Goal: Task Accomplishment & Management: Manage account settings

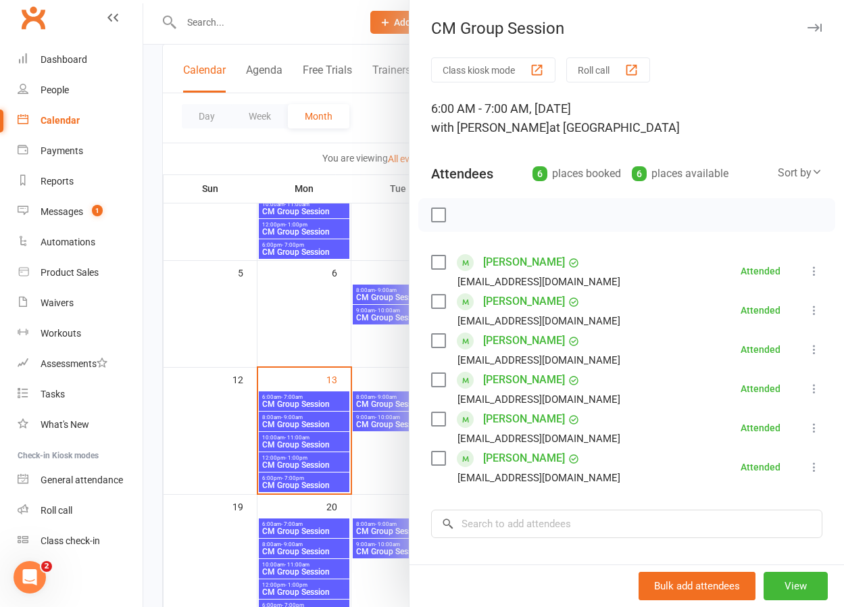
scroll to position [52, 0]
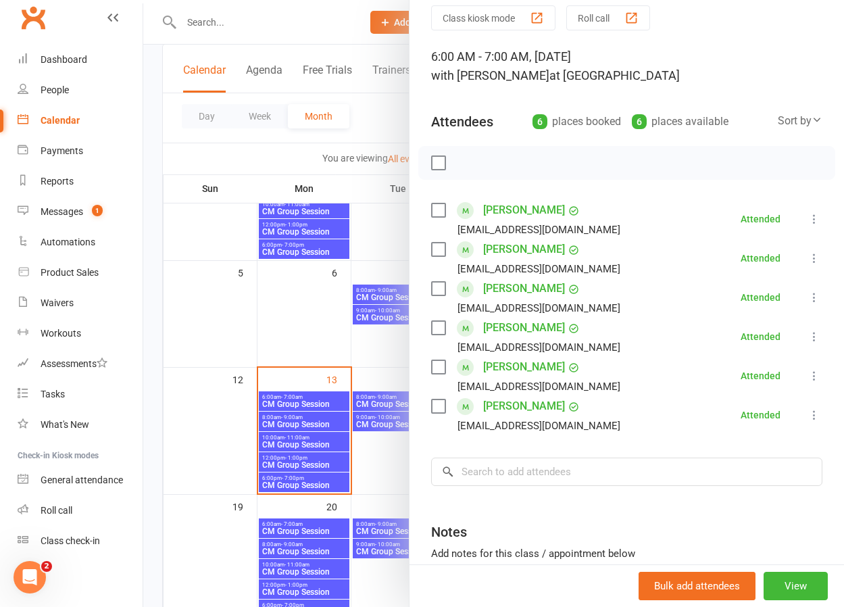
click at [281, 460] on div at bounding box center [493, 303] width 701 height 607
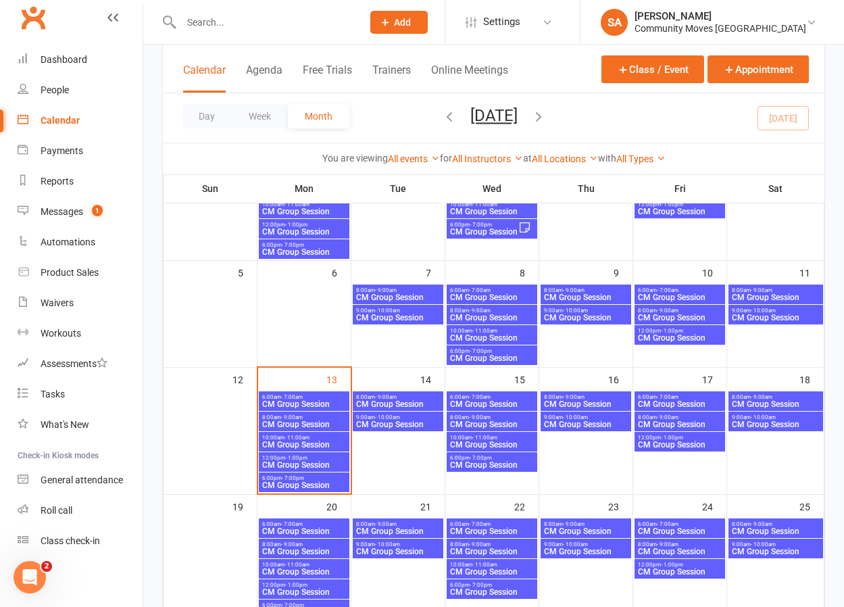
click at [281, 461] on span "CM Group Session" at bounding box center [304, 465] width 85 height 8
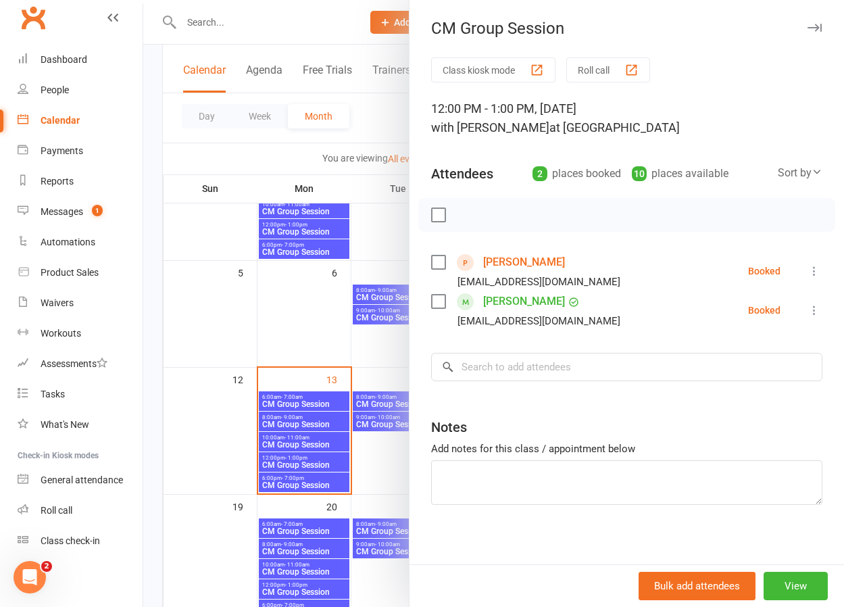
scroll to position [3, 0]
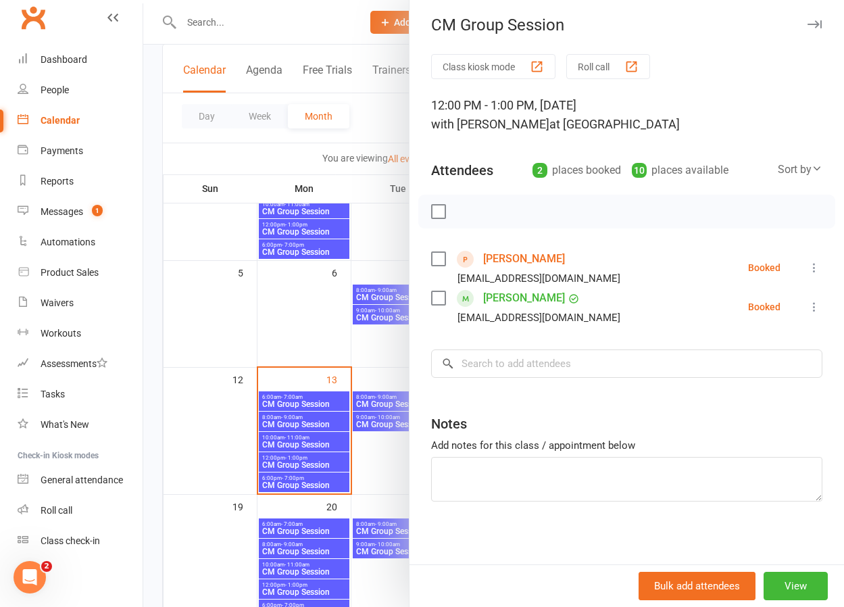
click at [286, 301] on div at bounding box center [493, 303] width 701 height 607
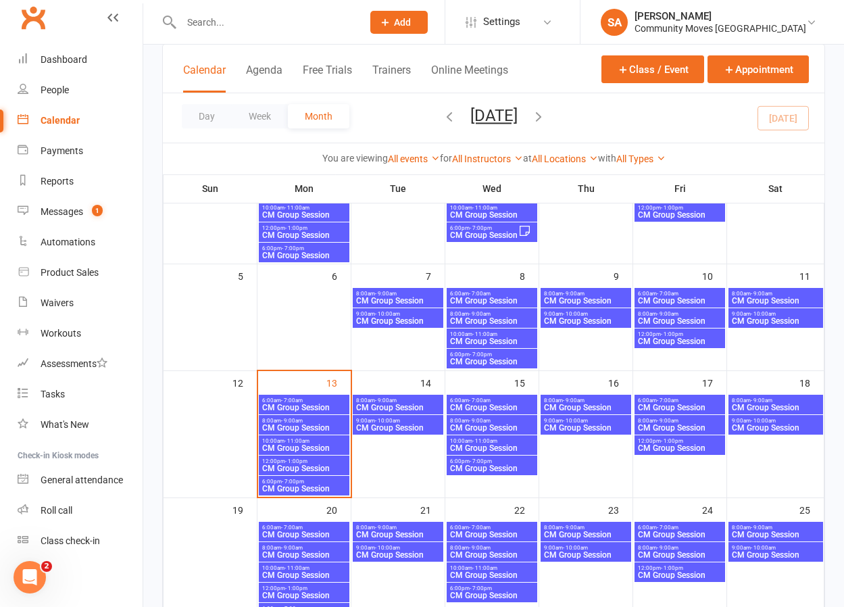
scroll to position [160, 0]
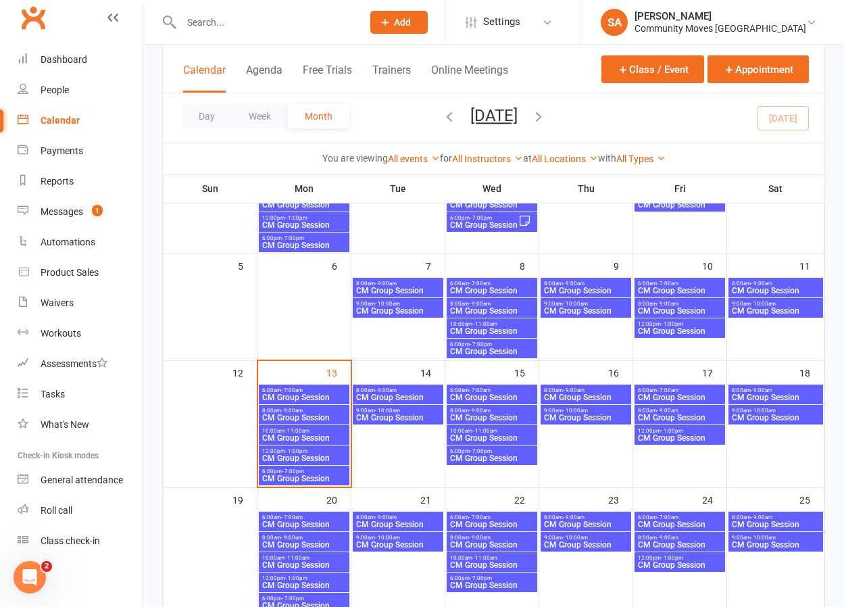
click at [297, 452] on span "- 1:00pm" at bounding box center [296, 451] width 22 height 6
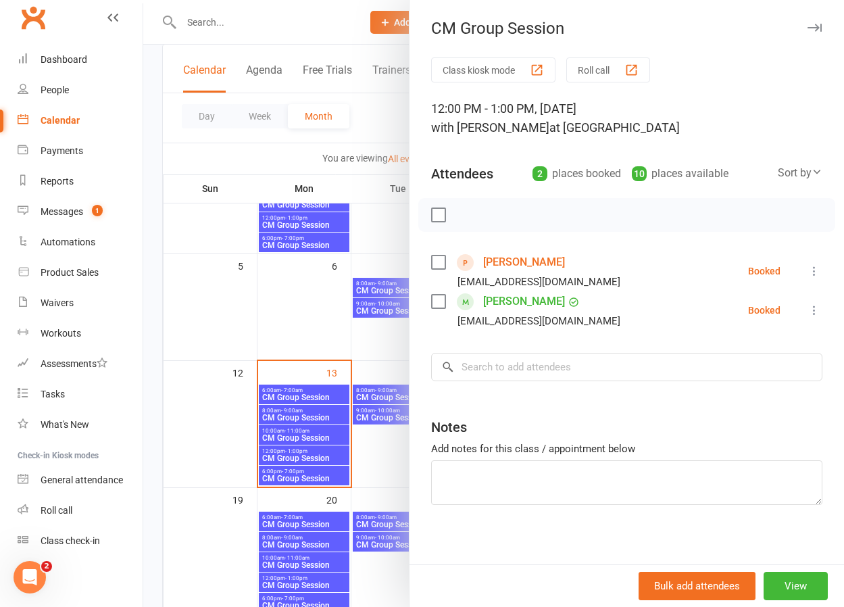
scroll to position [159, 0]
click at [513, 302] on link "[PERSON_NAME]" at bounding box center [524, 302] width 82 height 22
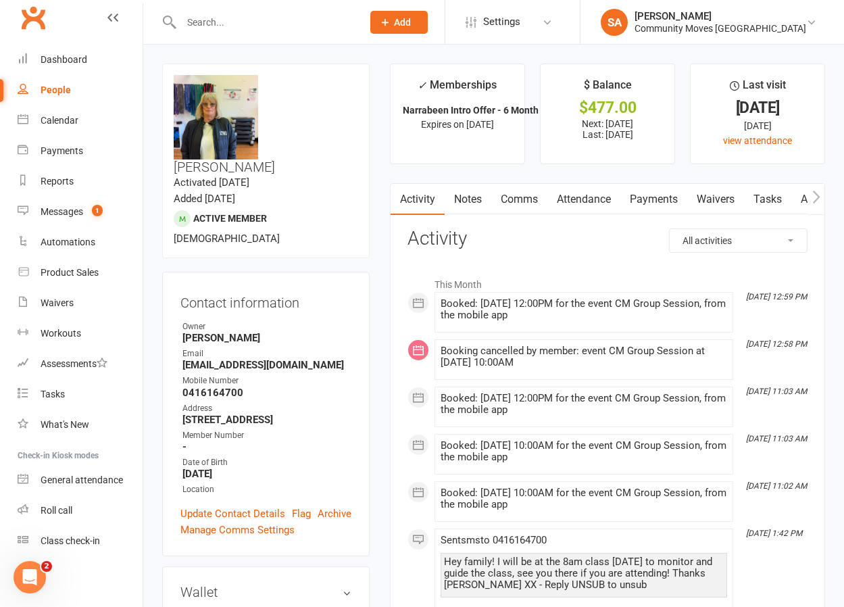
click at [521, 199] on link "Comms" at bounding box center [520, 199] width 56 height 31
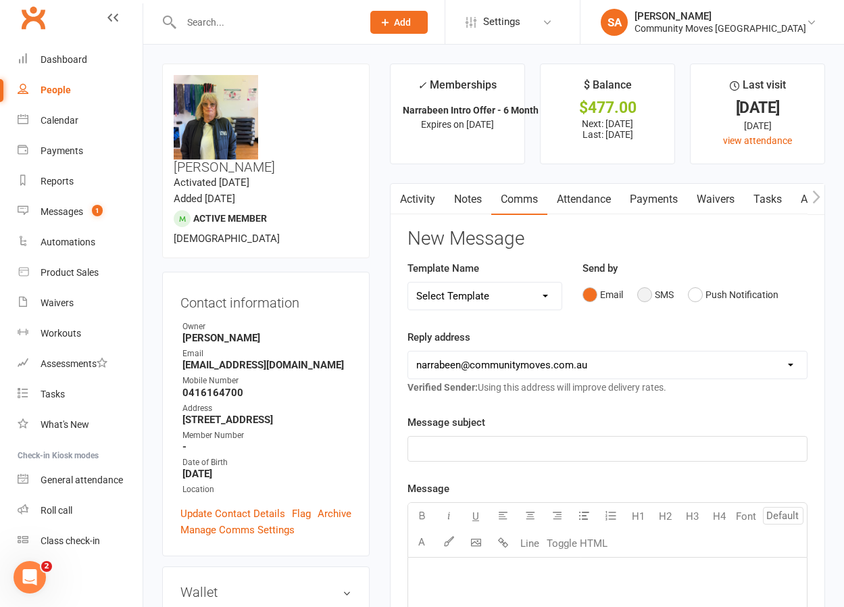
click at [642, 292] on button "SMS" at bounding box center [656, 295] width 37 height 26
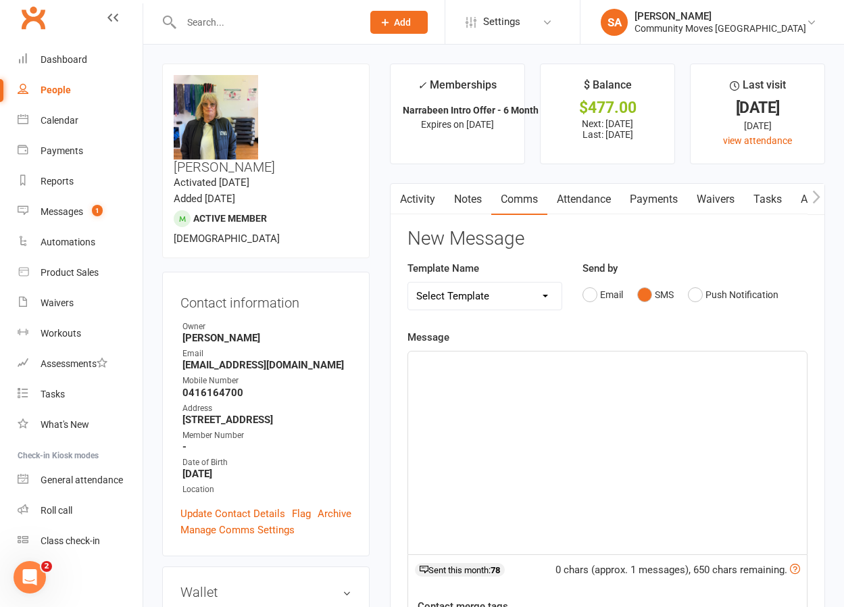
click at [464, 377] on div "﻿" at bounding box center [607, 453] width 399 height 203
click at [456, 379] on span "Morning Viv, I was hoping you may be able to change to the 10am class [DATE]? I…" at bounding box center [606, 372] width 381 height 28
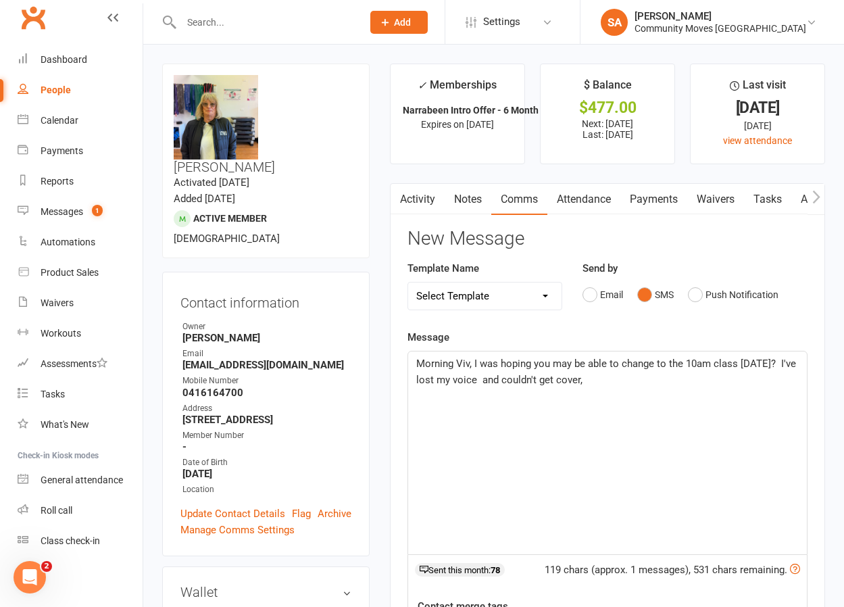
click at [600, 379] on p "Morning Viv, I was hoping you may be able to change to the 10am class [DATE]? I…" at bounding box center [607, 372] width 383 height 32
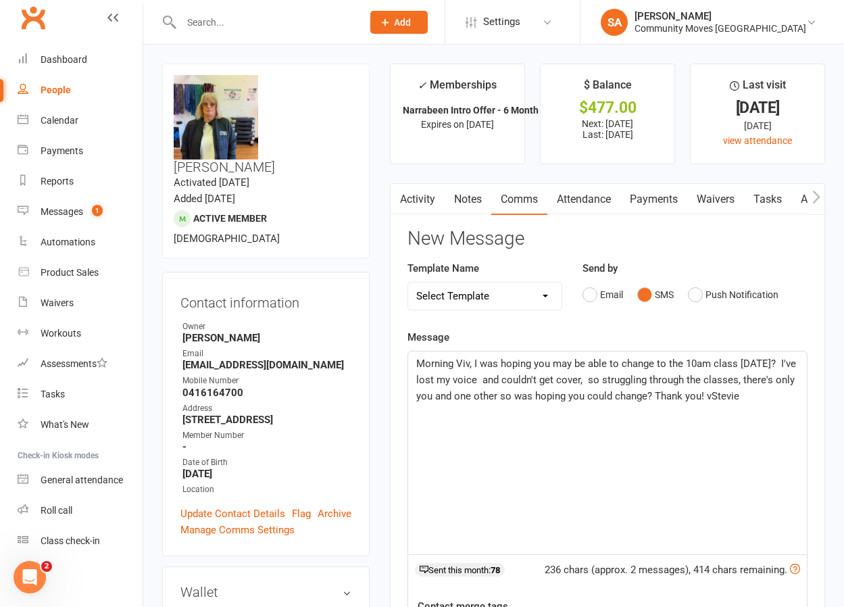
click at [709, 397] on span "Morning Viv, I was hoping you may be able to change to the 10am class [DATE]? I…" at bounding box center [607, 380] width 383 height 45
click at [758, 396] on p "Morning Viv, I was hoping you may be able to change to the 10am class [DATE]? I…" at bounding box center [607, 380] width 383 height 49
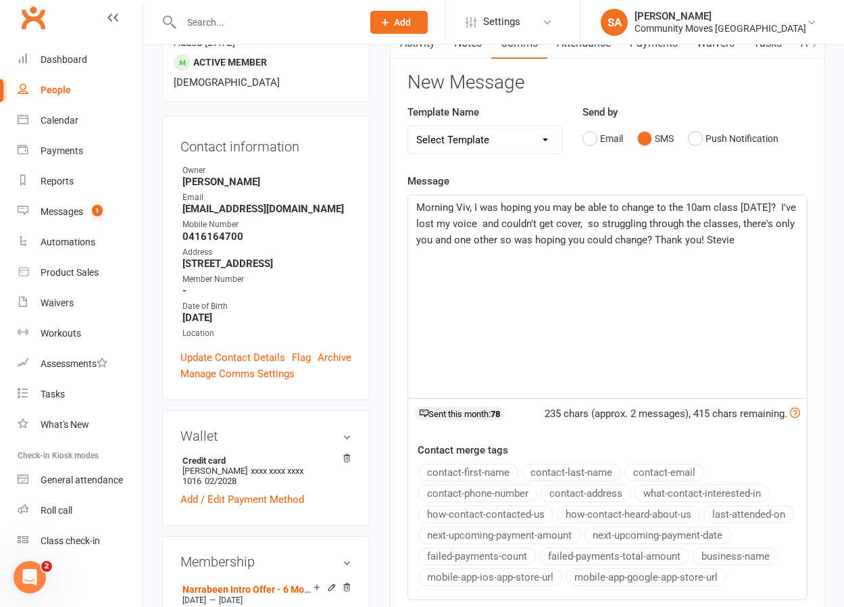
scroll to position [155, 0]
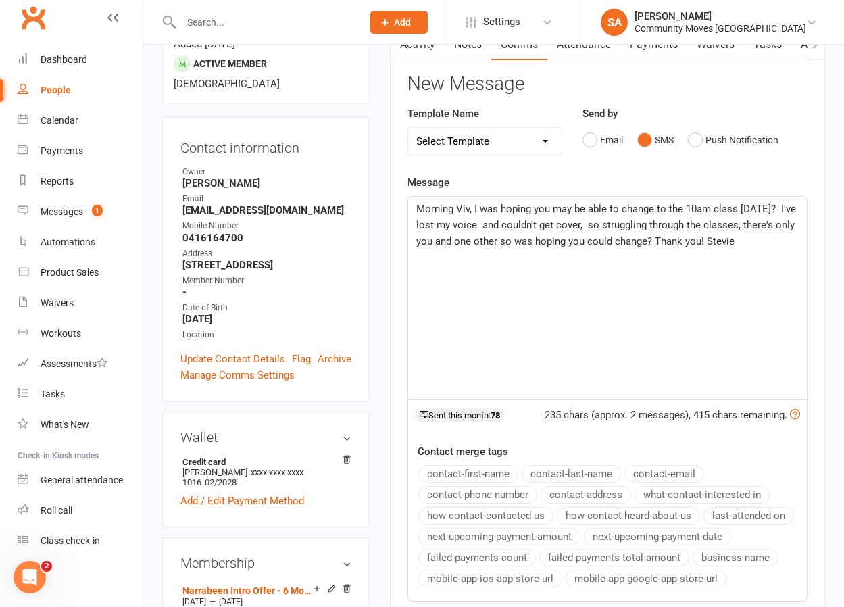
click at [464, 205] on span "Morning Viv, I was hoping you may be able to change to the 10am class [DATE]? I…" at bounding box center [607, 225] width 383 height 45
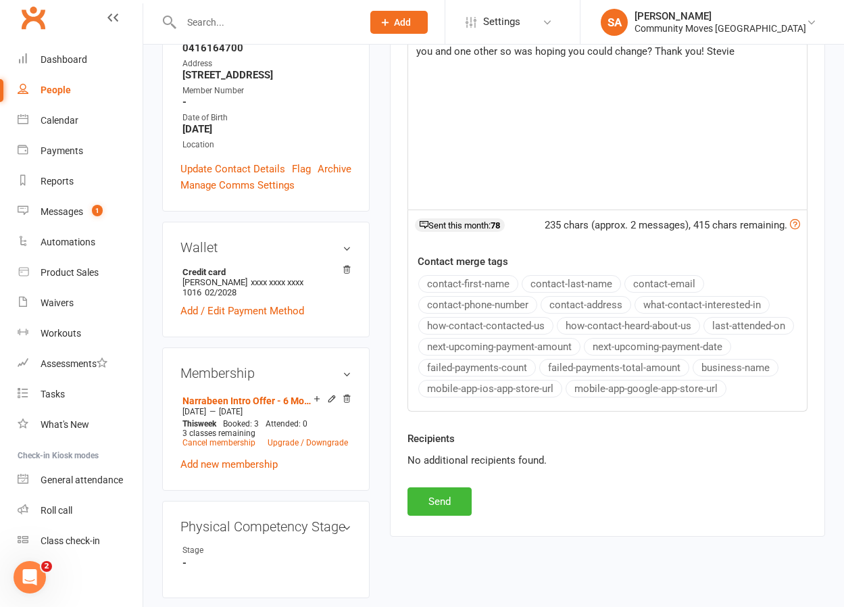
scroll to position [358, 0]
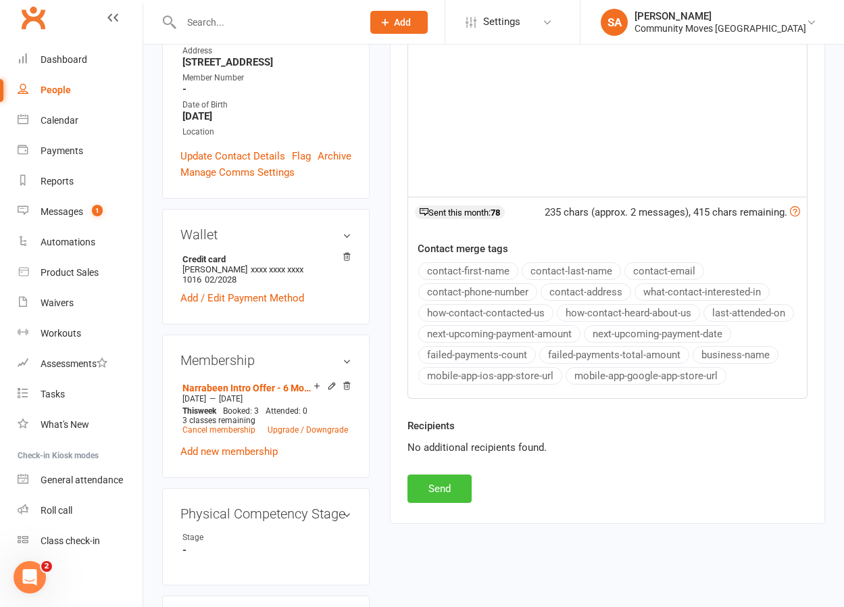
click at [448, 486] on button "Send" at bounding box center [440, 489] width 64 height 28
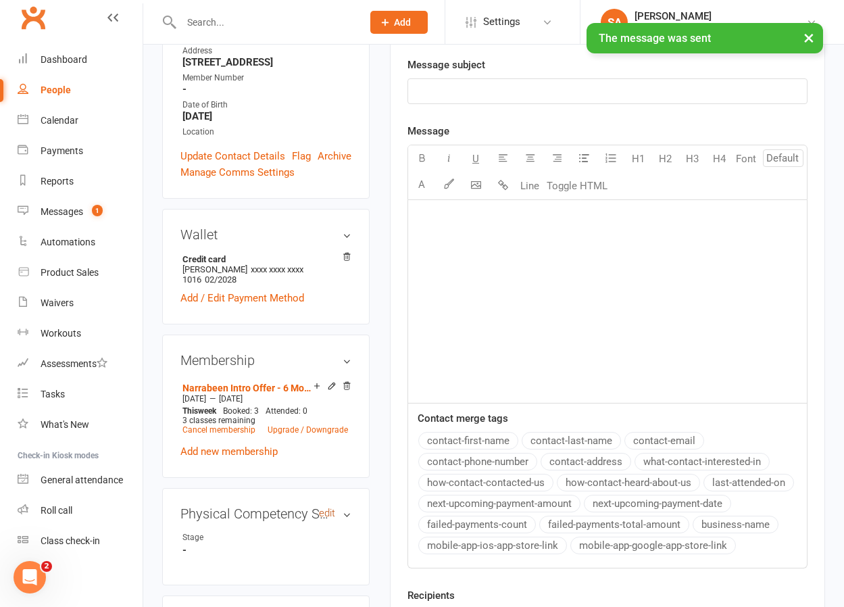
click at [329, 508] on link "edit" at bounding box center [327, 513] width 16 height 11
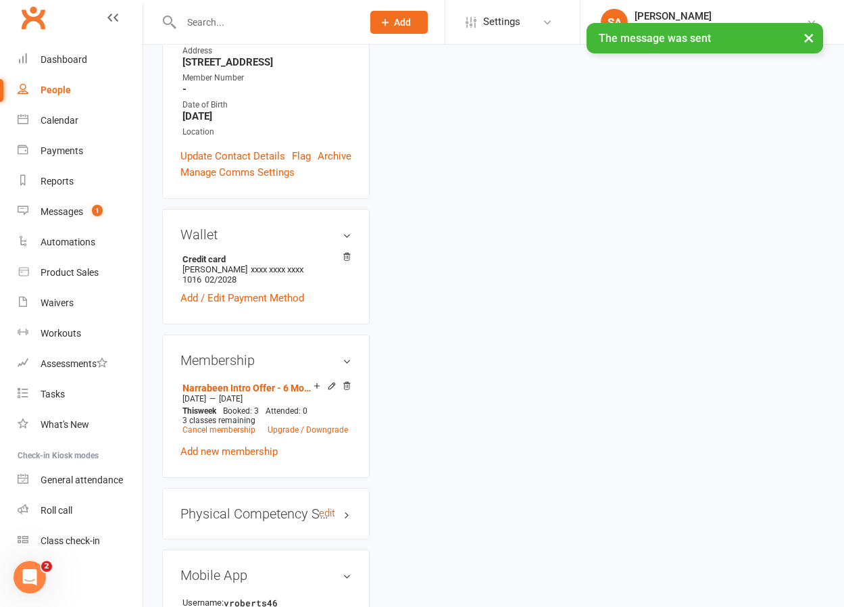
scroll to position [115, 0]
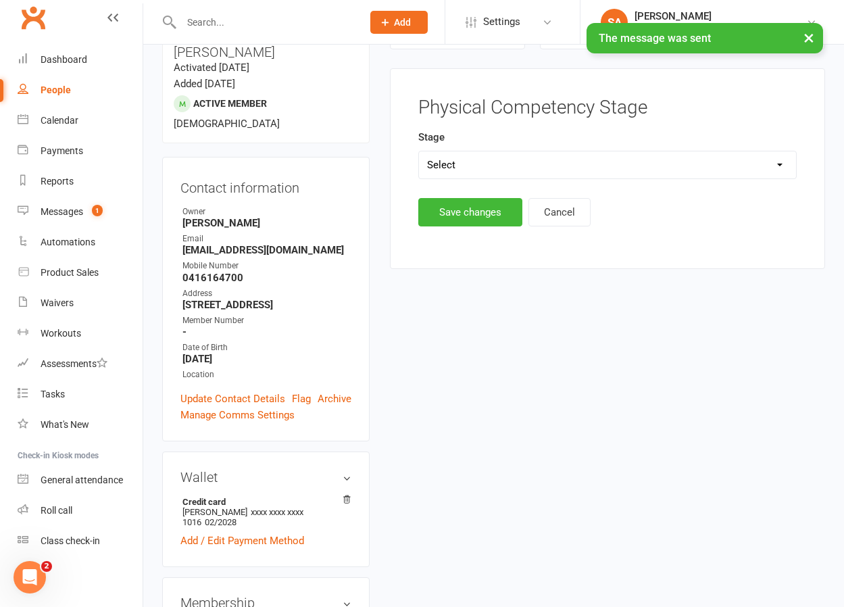
select select "Function"
click at [454, 219] on button "Save changes" at bounding box center [470, 212] width 104 height 28
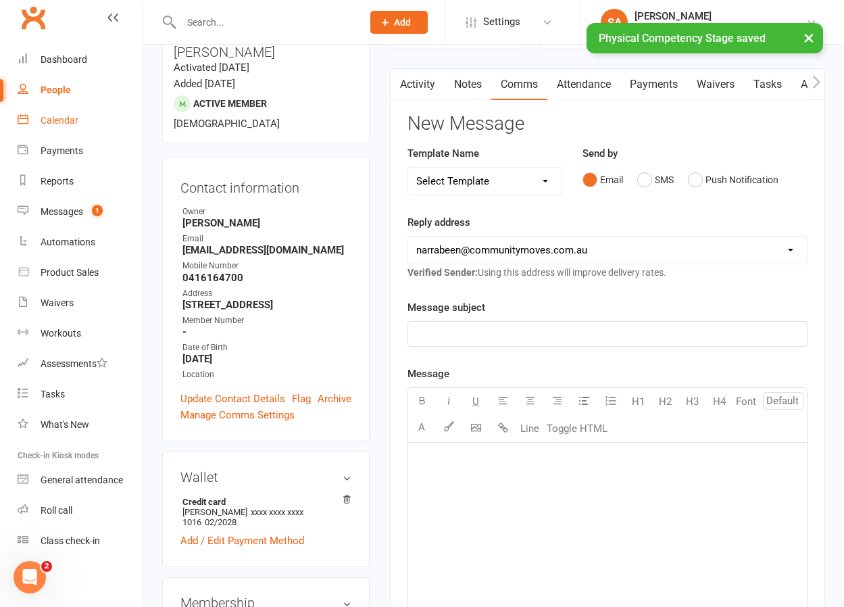
click at [62, 119] on div "Calendar" at bounding box center [60, 120] width 38 height 11
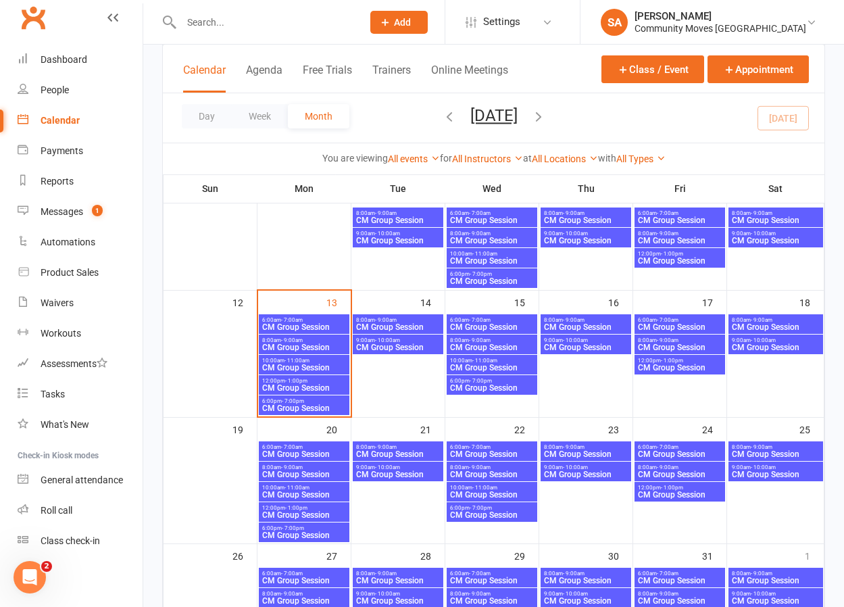
scroll to position [232, 0]
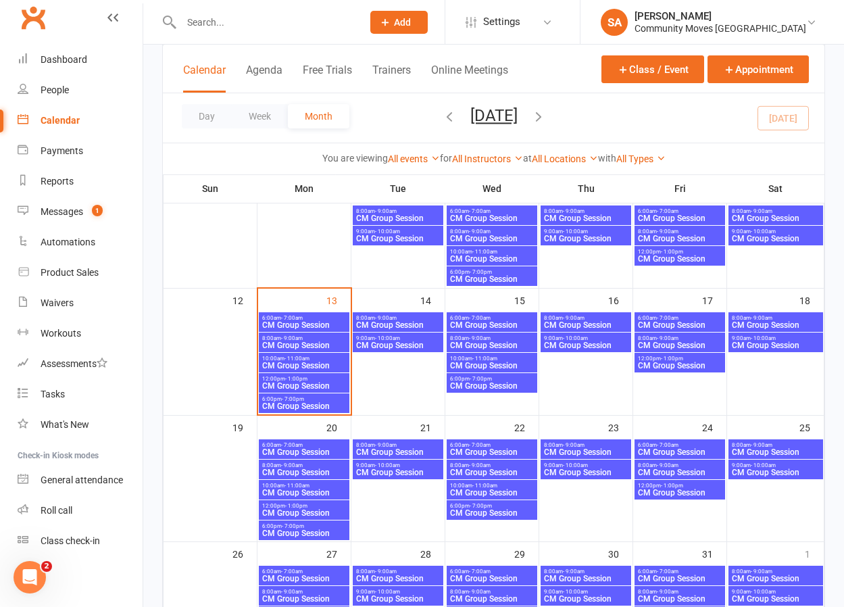
click at [312, 382] on span "CM Group Session" at bounding box center [304, 386] width 85 height 8
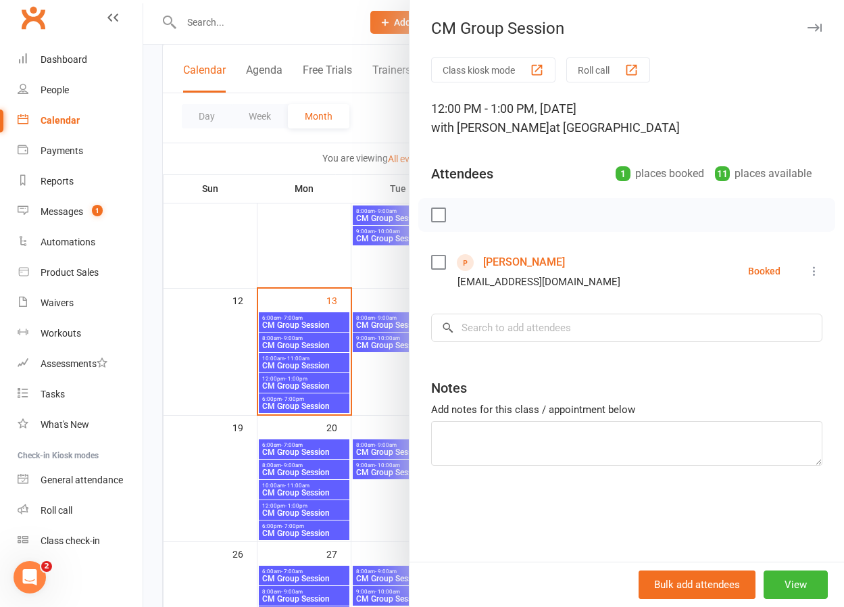
click at [306, 365] on div at bounding box center [493, 303] width 701 height 607
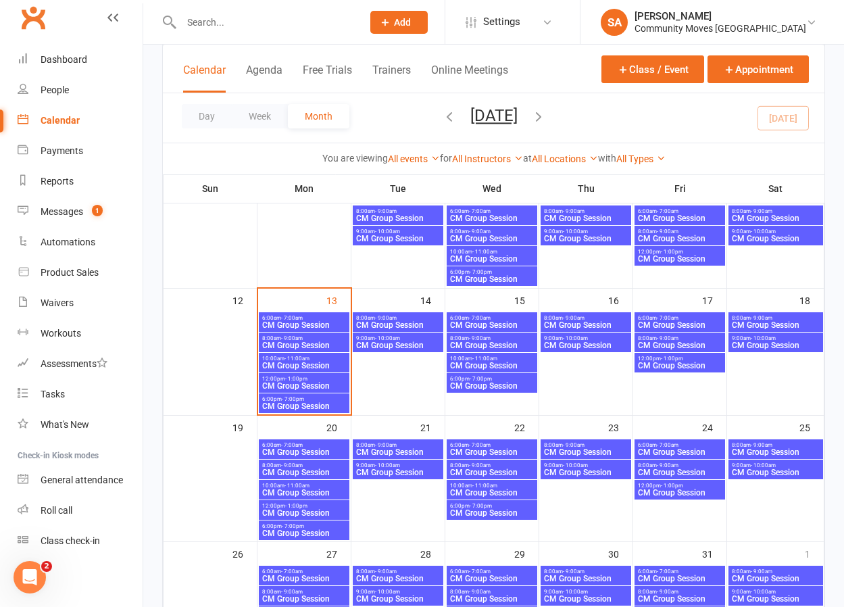
click at [306, 365] on span "CM Group Session" at bounding box center [304, 366] width 85 height 8
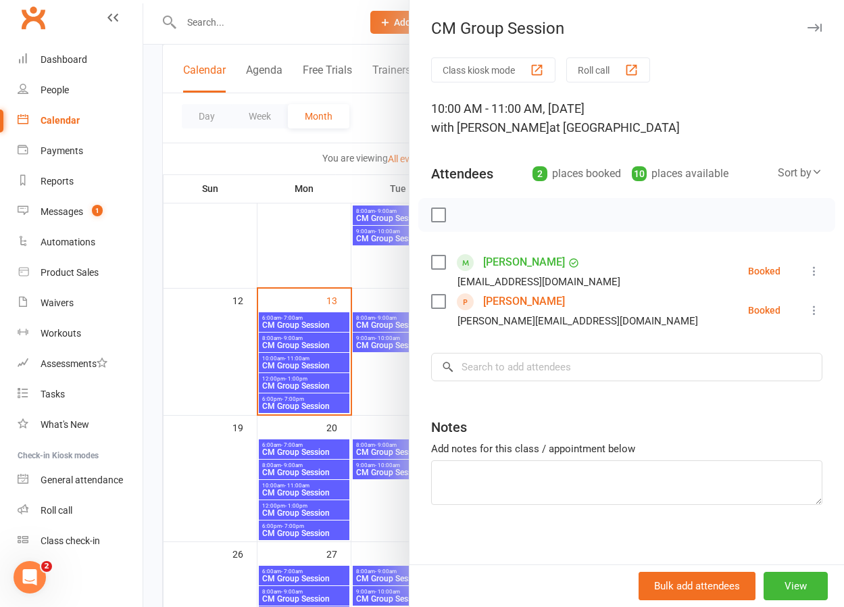
click at [286, 344] on div at bounding box center [493, 303] width 701 height 607
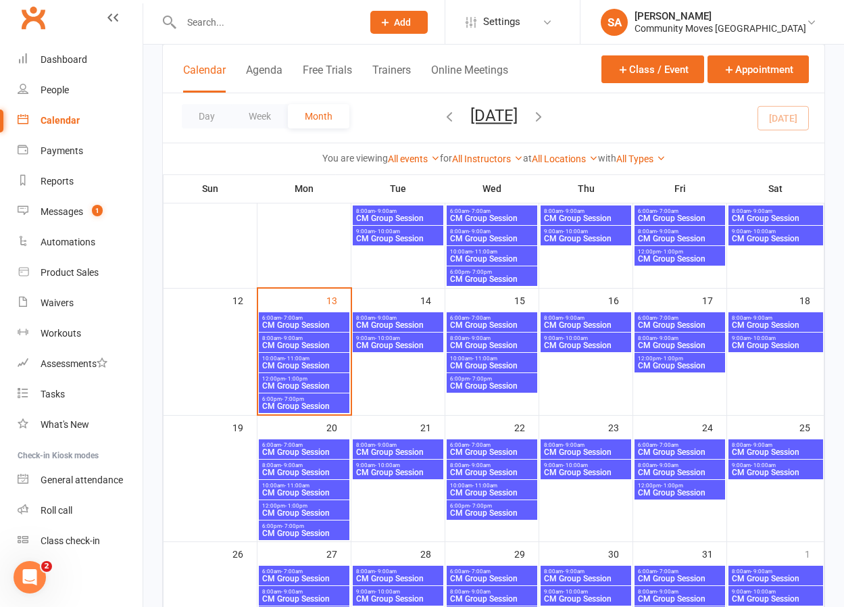
click at [286, 344] on span "CM Group Session" at bounding box center [304, 345] width 85 height 8
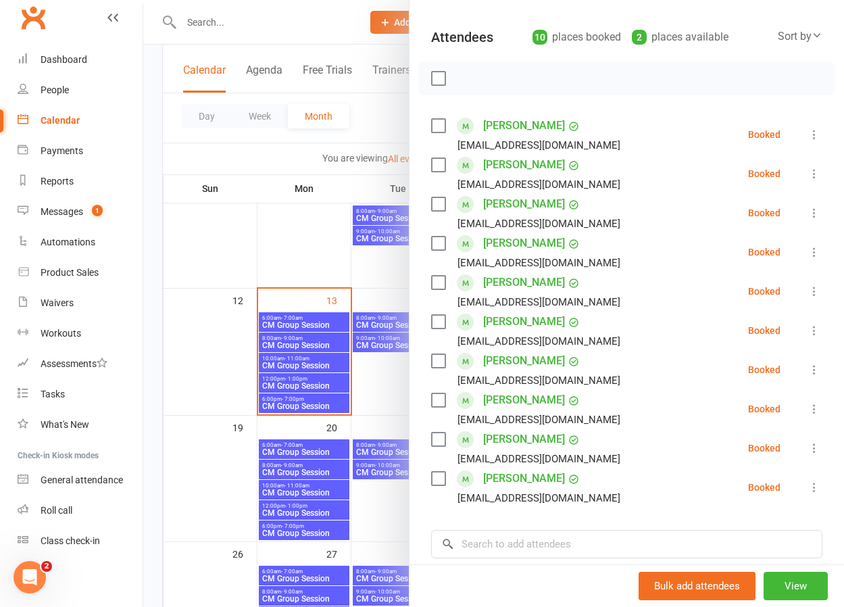
scroll to position [134, 0]
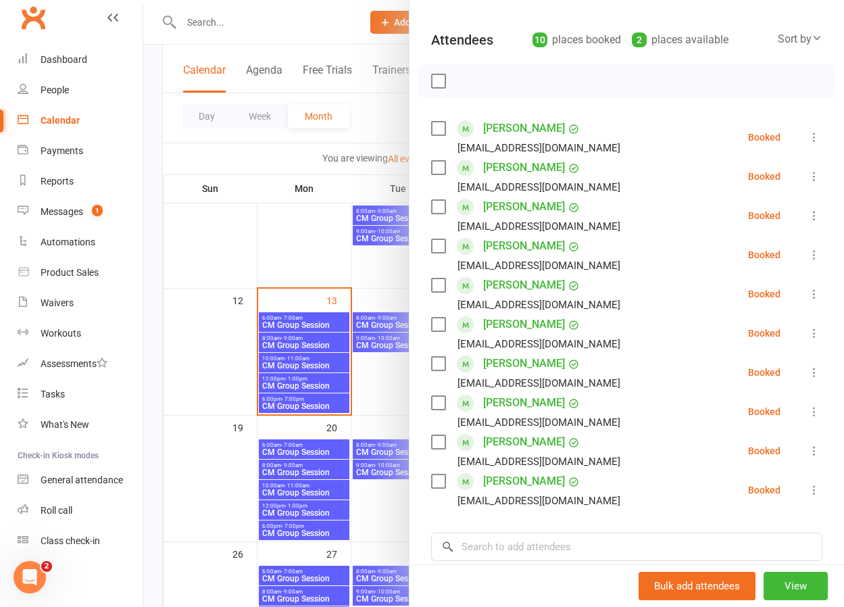
click at [263, 264] on div at bounding box center [493, 303] width 701 height 607
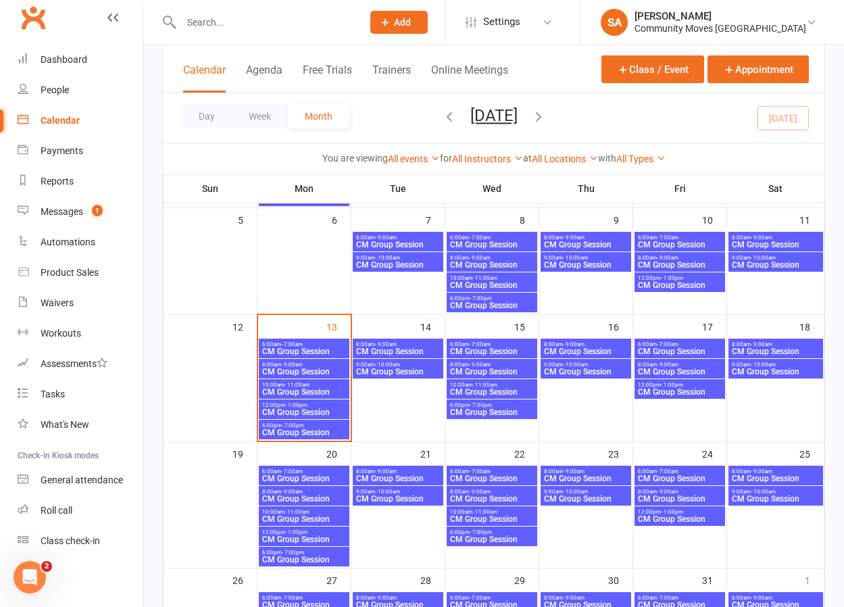
scroll to position [201, 0]
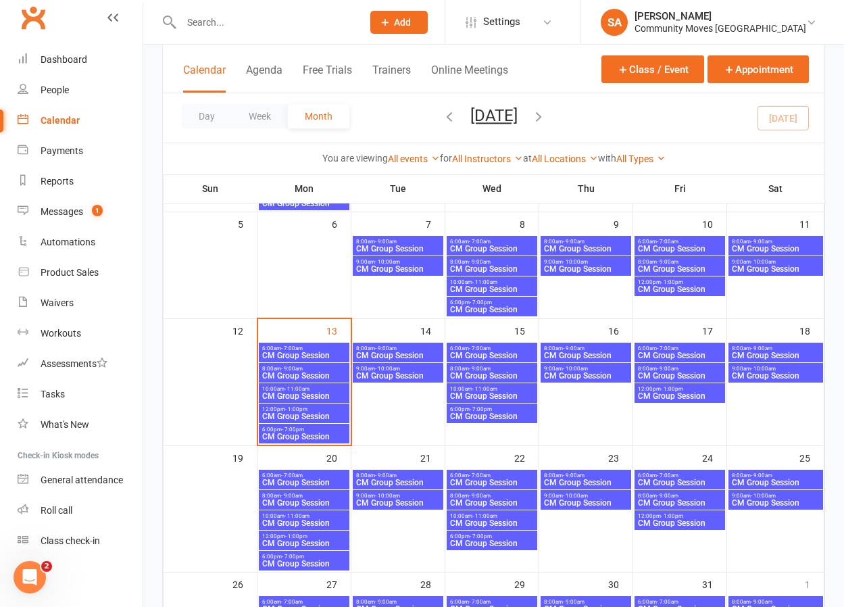
click at [483, 392] on span "CM Group Session" at bounding box center [492, 396] width 85 height 8
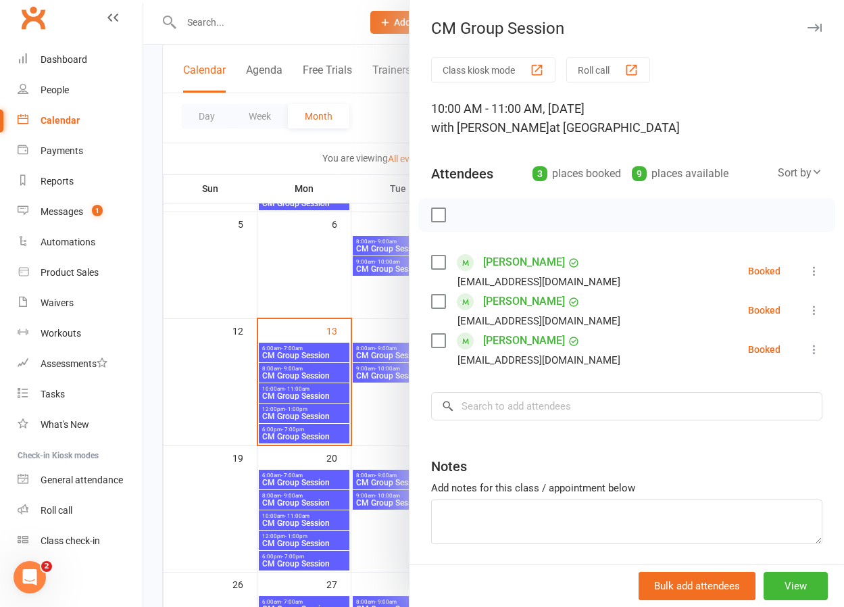
scroll to position [202, 0]
drag, startPoint x: 241, startPoint y: 39, endPoint x: 239, endPoint y: 28, distance: 10.5
click at [241, 37] on div at bounding box center [493, 303] width 701 height 607
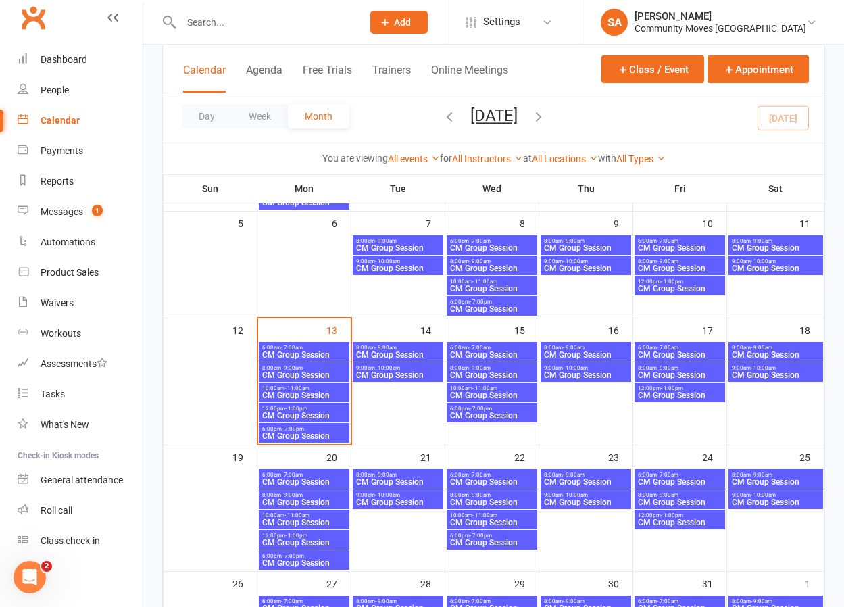
drag, startPoint x: 239, startPoint y: 28, endPoint x: 235, endPoint y: 22, distance: 7.0
click at [238, 26] on input "text" at bounding box center [265, 22] width 176 height 19
type input "joy"
click at [391, 22] on icon at bounding box center [385, 22] width 12 height 12
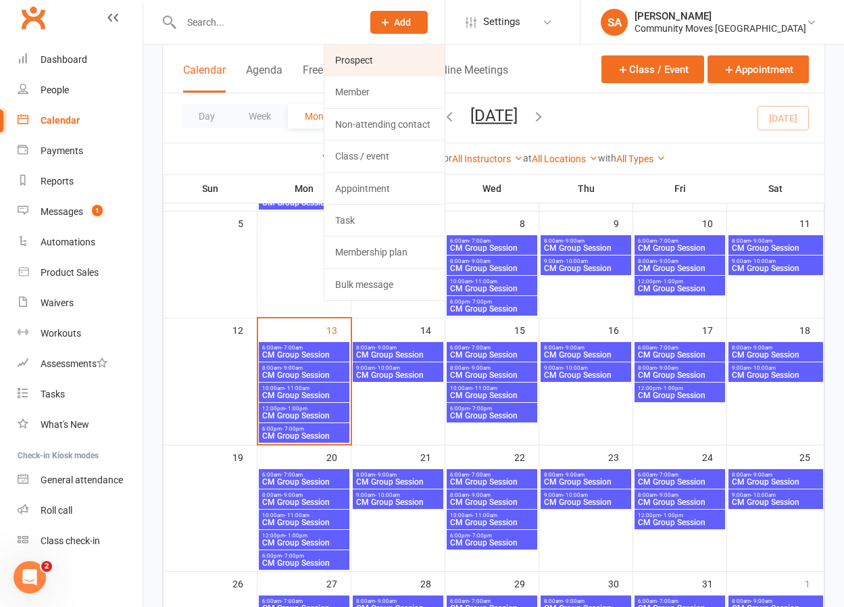
click at [393, 53] on link "Prospect" at bounding box center [385, 60] width 120 height 31
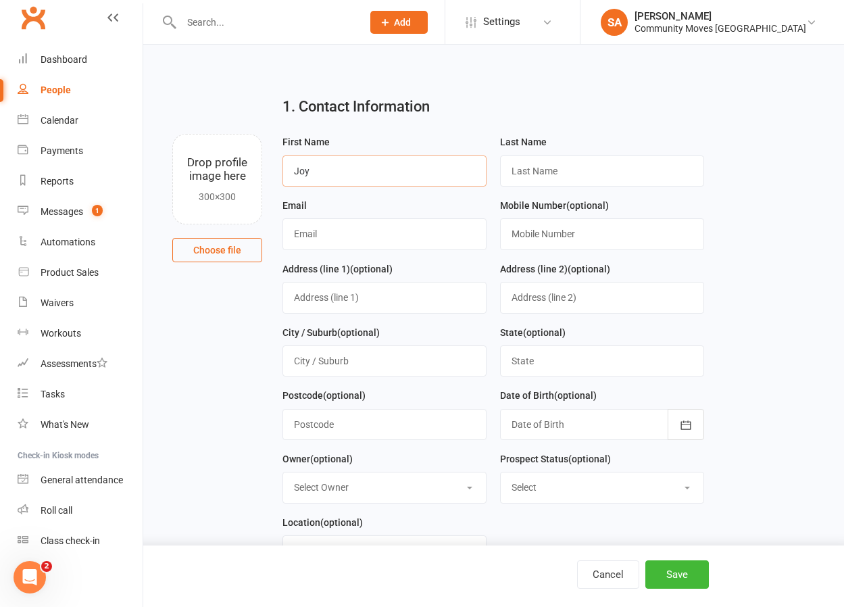
type input "Joy"
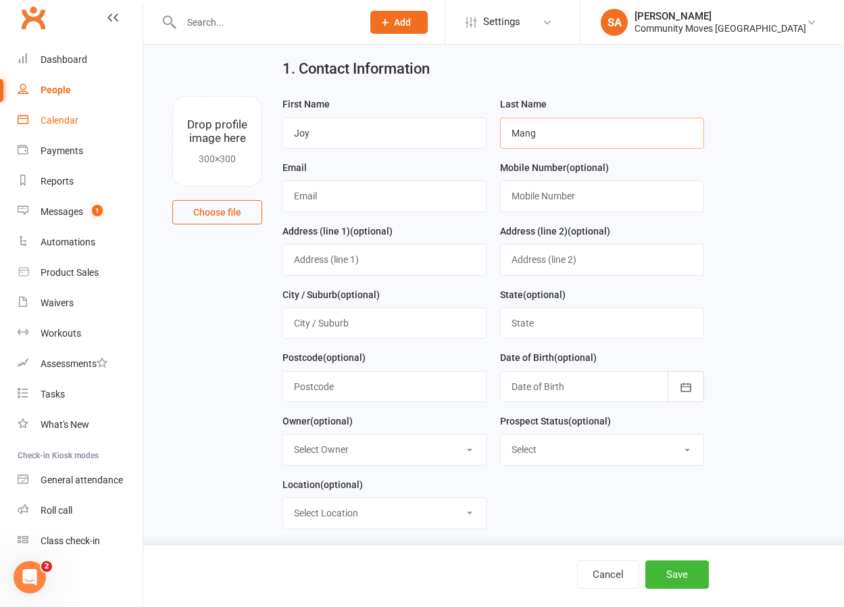
type input "Mang"
click at [70, 118] on div "Calendar" at bounding box center [60, 120] width 38 height 11
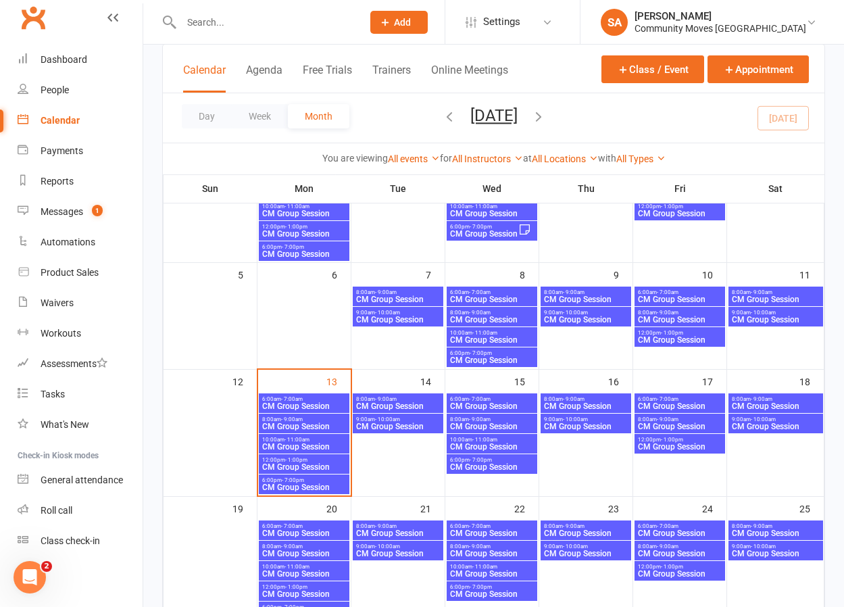
scroll to position [151, 0]
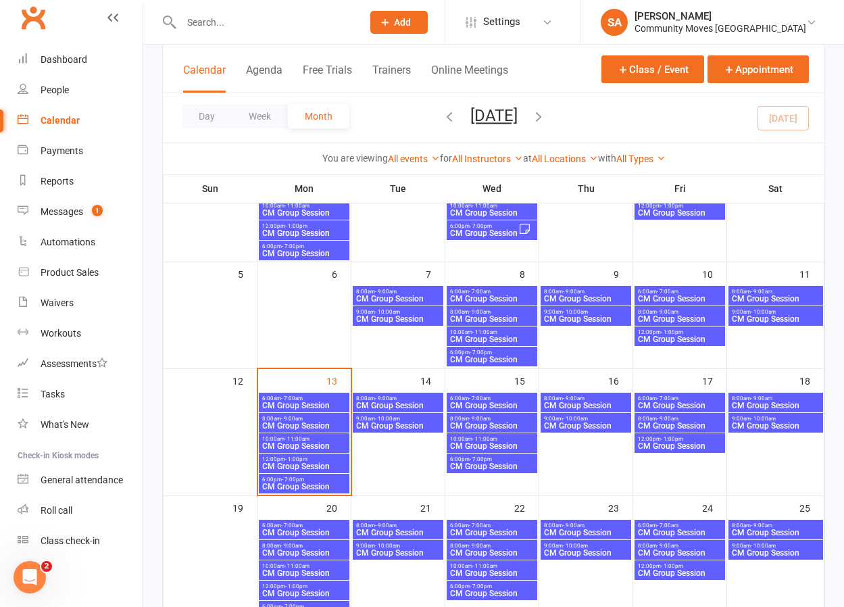
click at [289, 458] on span "- 1:00pm" at bounding box center [296, 459] width 22 height 6
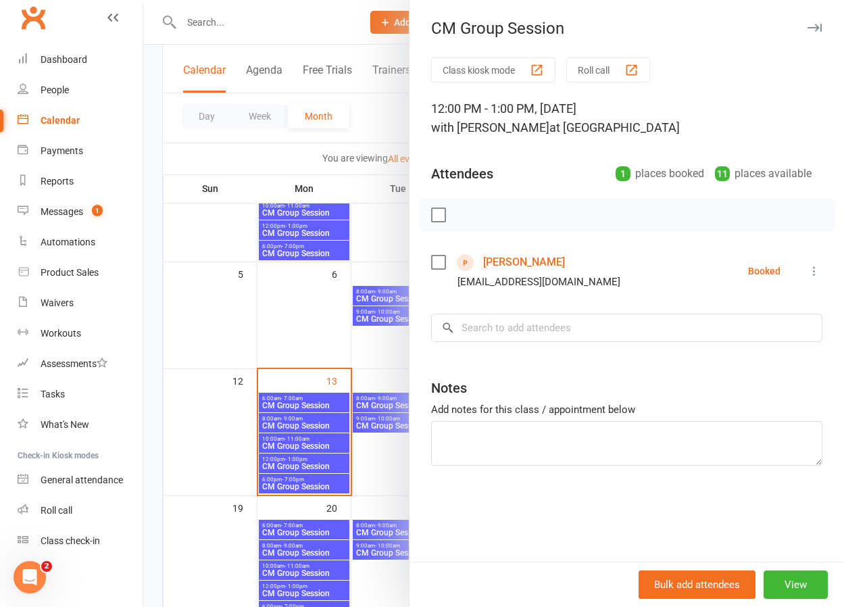
scroll to position [165, 0]
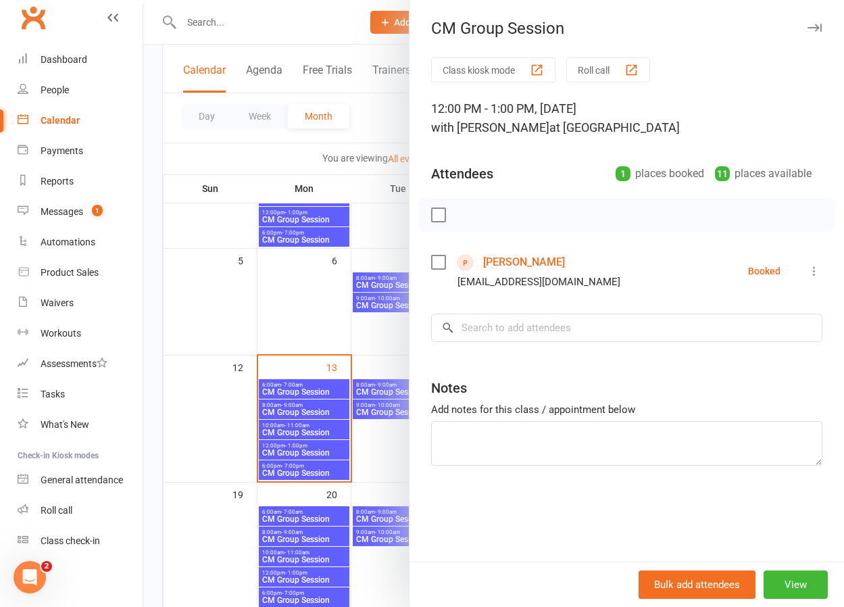
click at [527, 261] on link "[PERSON_NAME]" at bounding box center [524, 262] width 82 height 22
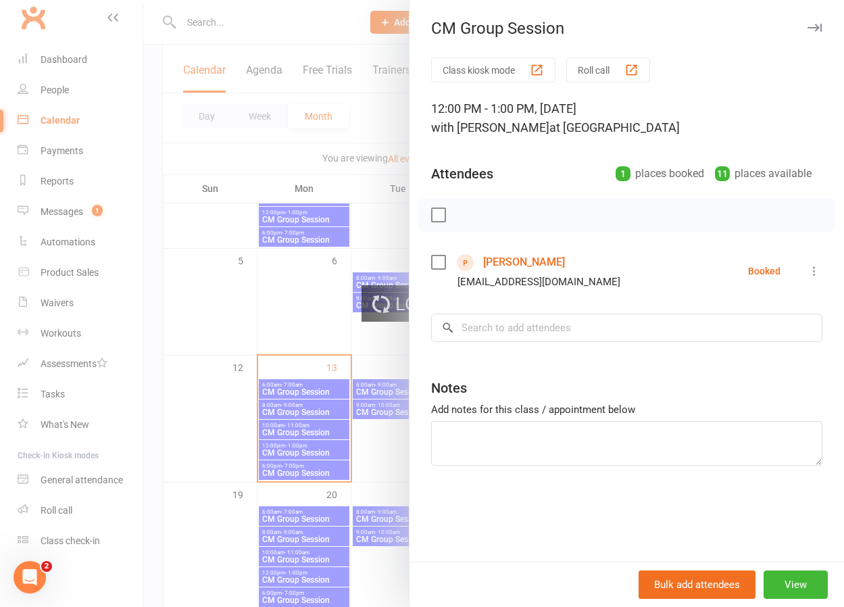
scroll to position [166, 0]
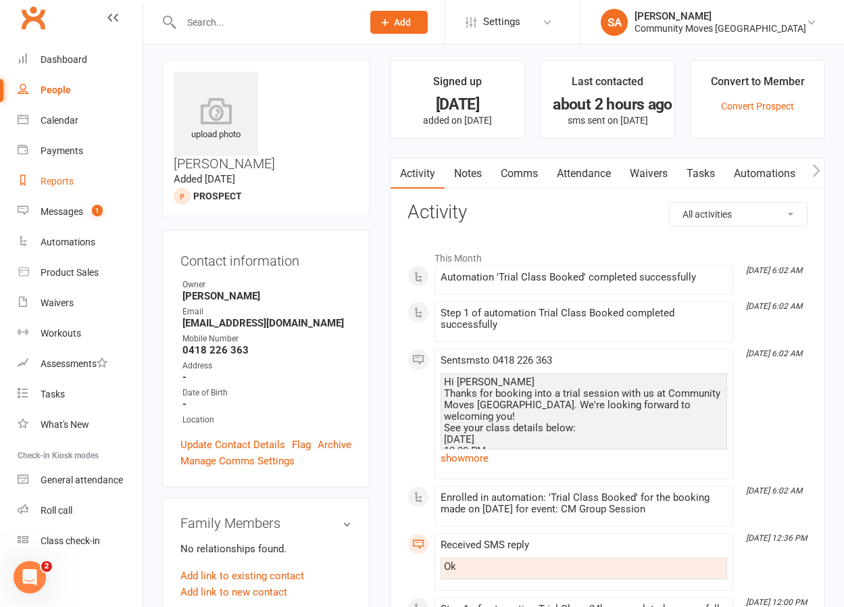
scroll to position [5, 0]
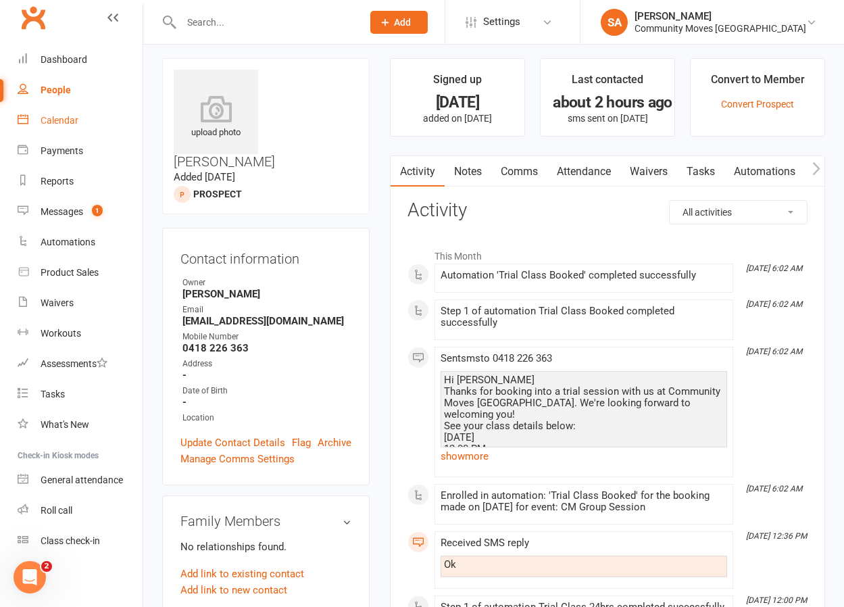
click at [72, 120] on div "Calendar" at bounding box center [60, 120] width 38 height 11
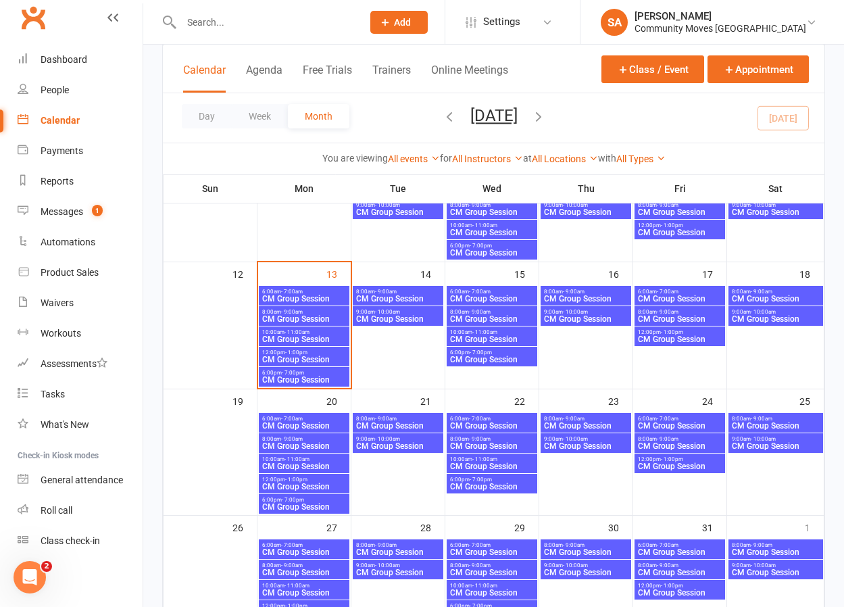
click at [286, 356] on span "CM Group Session" at bounding box center [304, 360] width 85 height 8
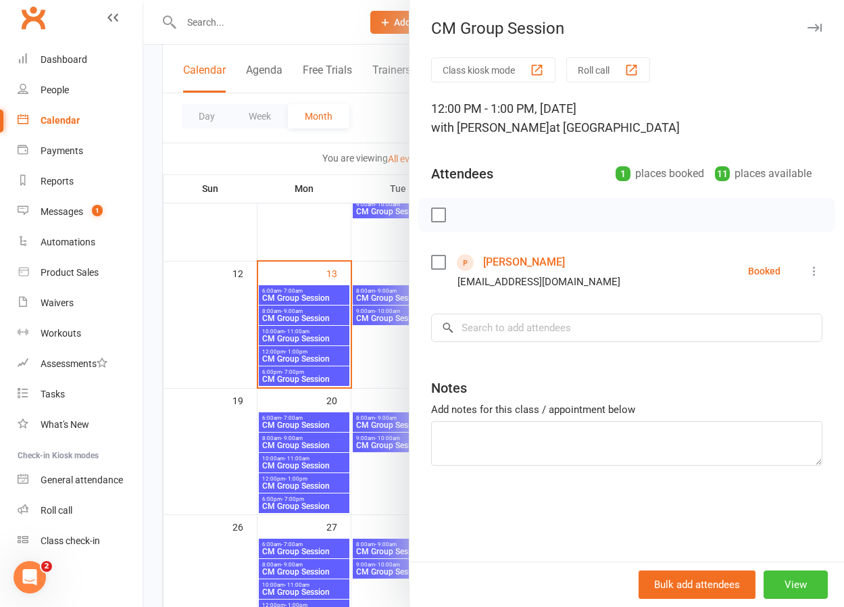
click at [788, 585] on button "View" at bounding box center [796, 585] width 64 height 28
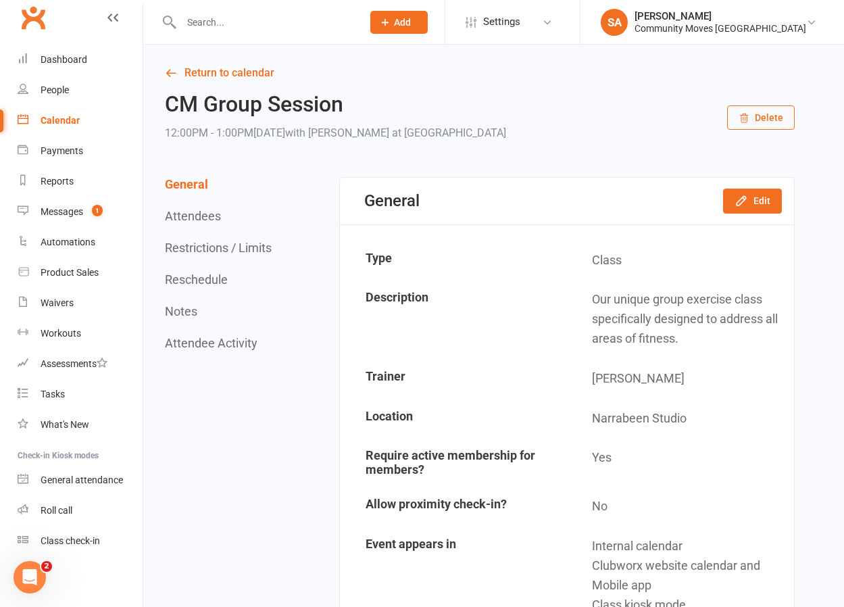
click at [758, 116] on button "Delete" at bounding box center [761, 117] width 68 height 24
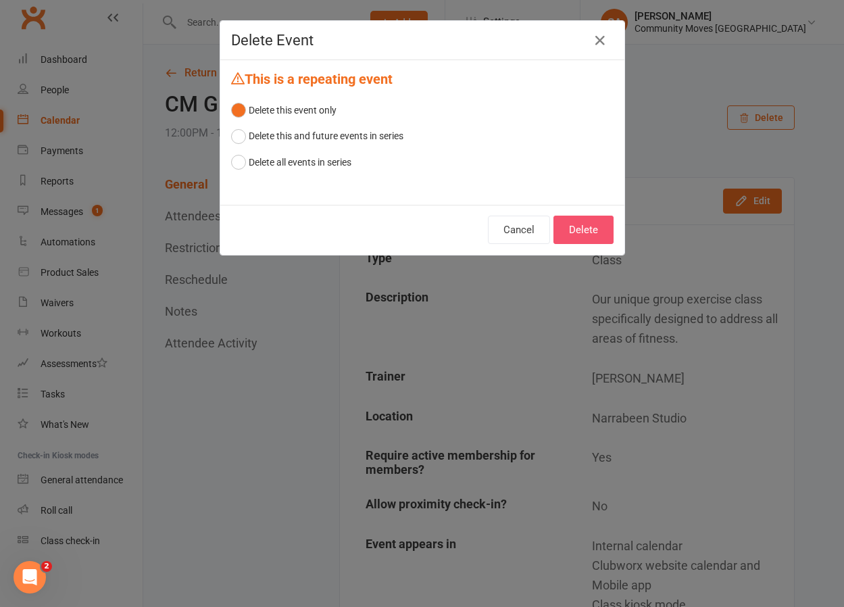
click at [592, 226] on button "Delete" at bounding box center [584, 230] width 60 height 28
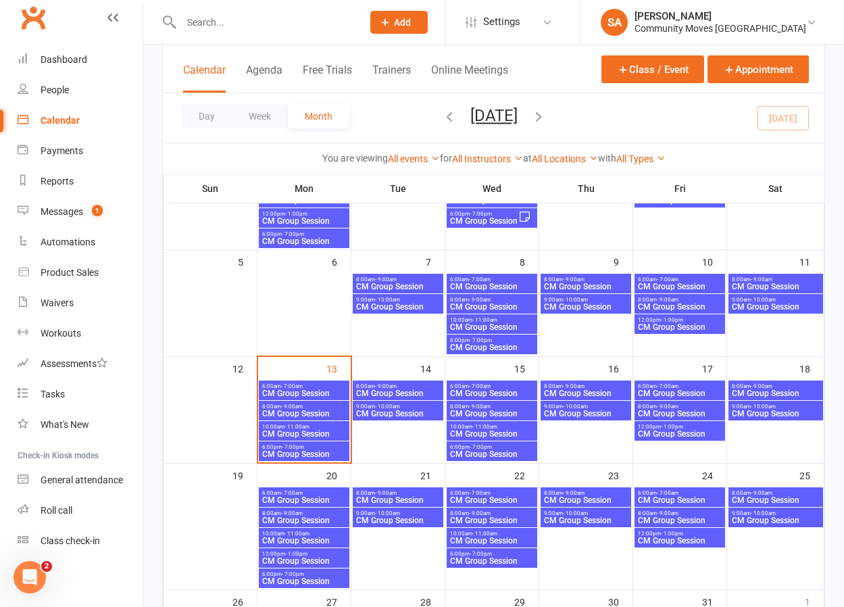
scroll to position [165, 0]
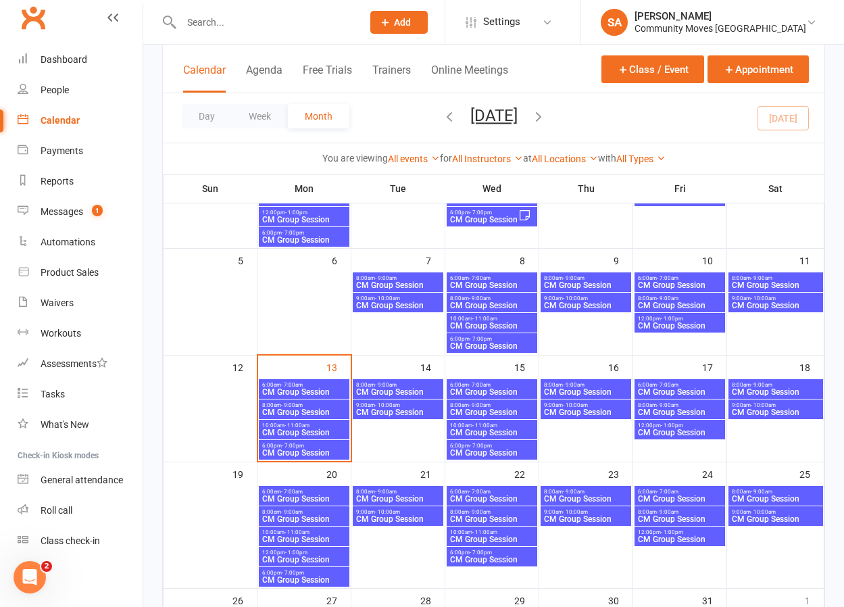
click at [299, 408] on span "CM Group Session" at bounding box center [304, 412] width 85 height 8
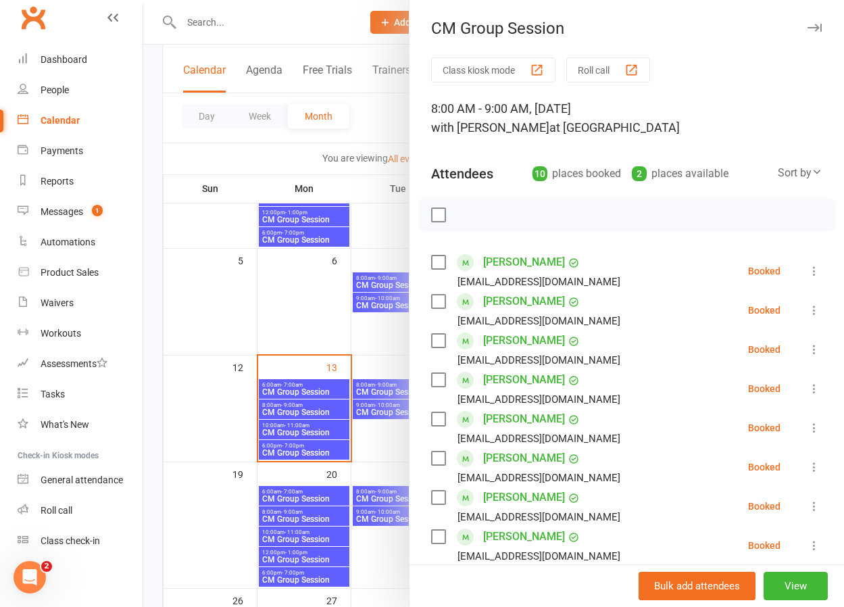
click at [817, 270] on icon at bounding box center [815, 271] width 14 height 14
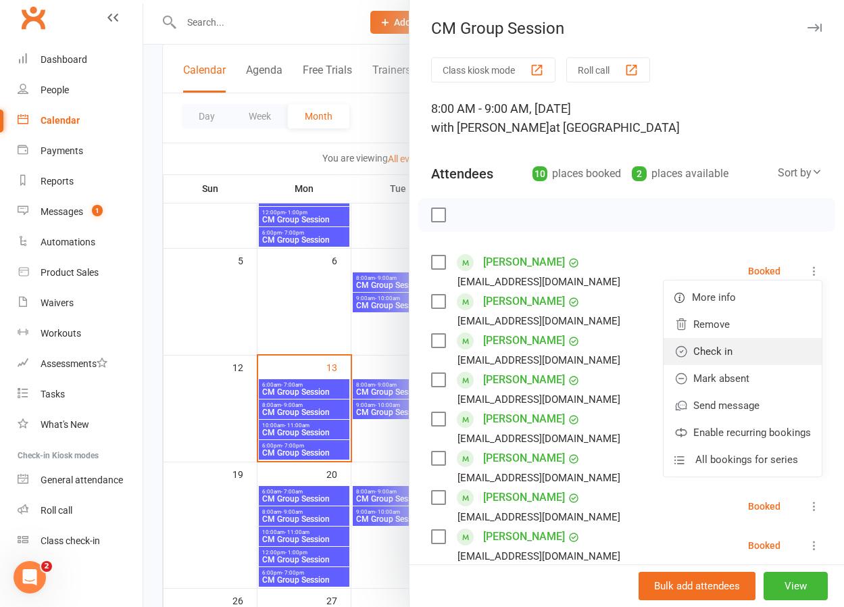
click at [729, 349] on link "Check in" at bounding box center [743, 351] width 158 height 27
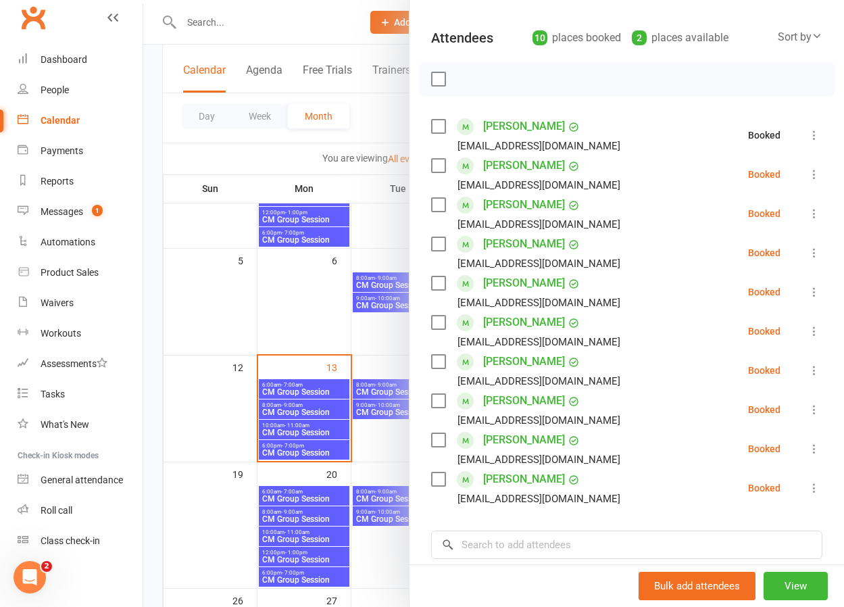
scroll to position [137, 0]
